Goal: Find specific page/section: Find specific page/section

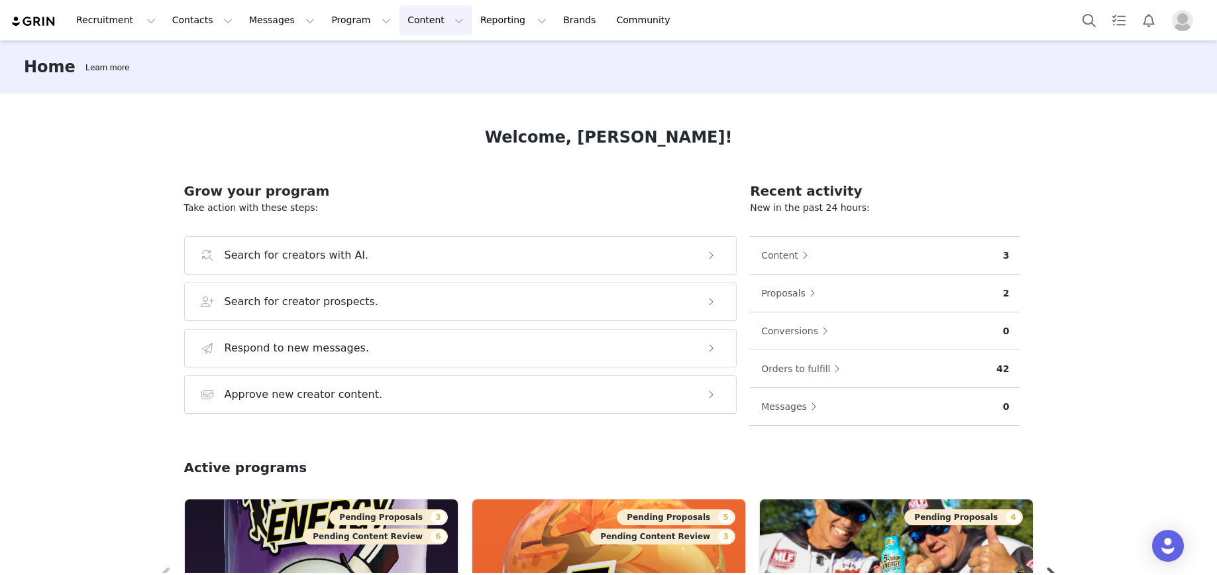
click at [400, 21] on button "Content Content" at bounding box center [436, 20] width 72 height 30
click at [411, 62] on p "Creator Content" at bounding box center [420, 59] width 74 height 14
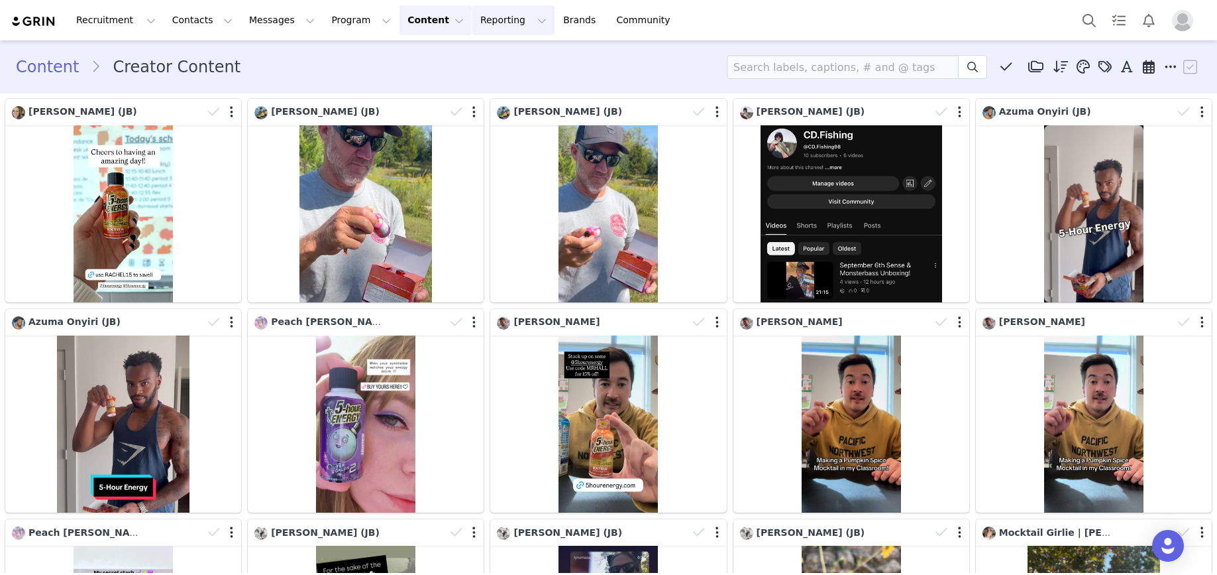
click at [487, 29] on button "Reporting Reporting" at bounding box center [513, 20] width 82 height 30
click at [491, 56] on p "Dashboard" at bounding box center [475, 59] width 50 height 14
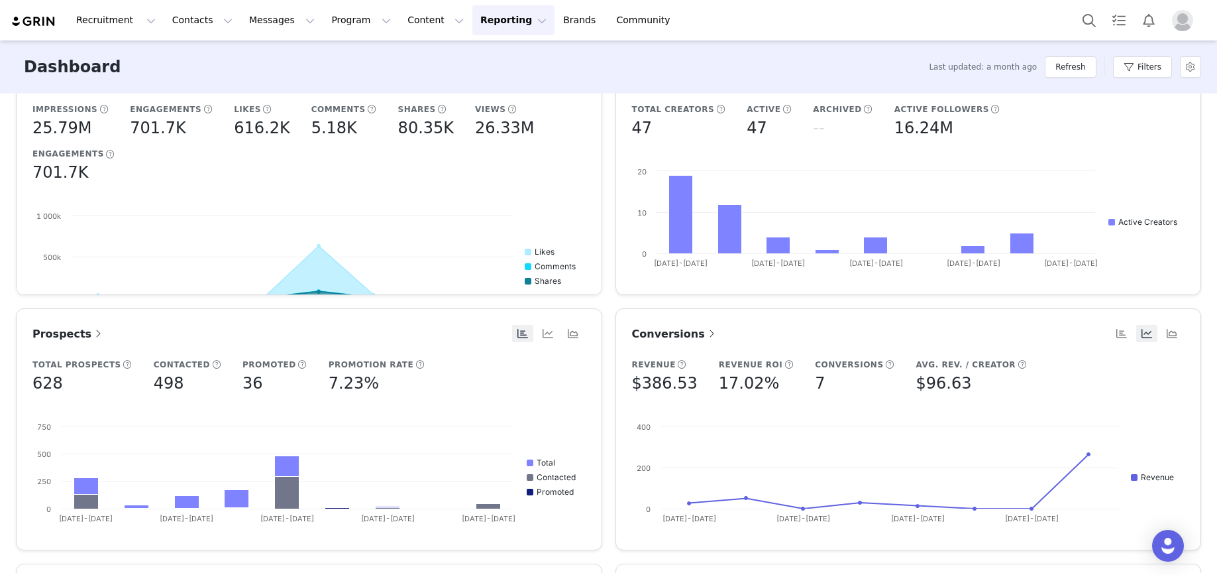
scroll to position [355, 0]
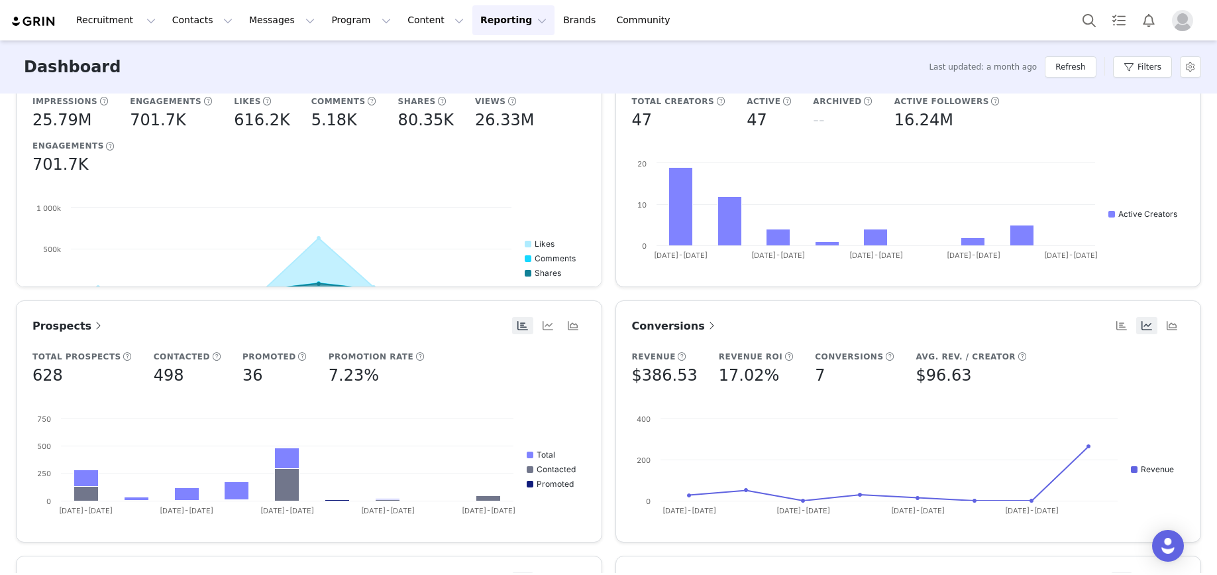
click at [705, 322] on span at bounding box center [711, 325] width 13 height 16
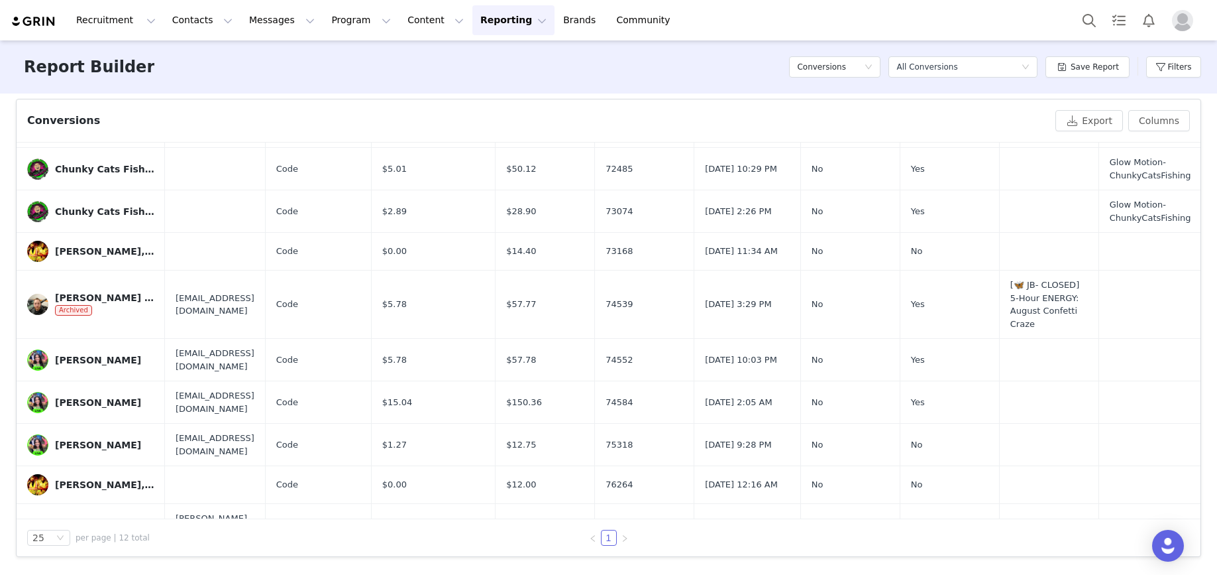
scroll to position [216, 0]
